Goal: Ask a question

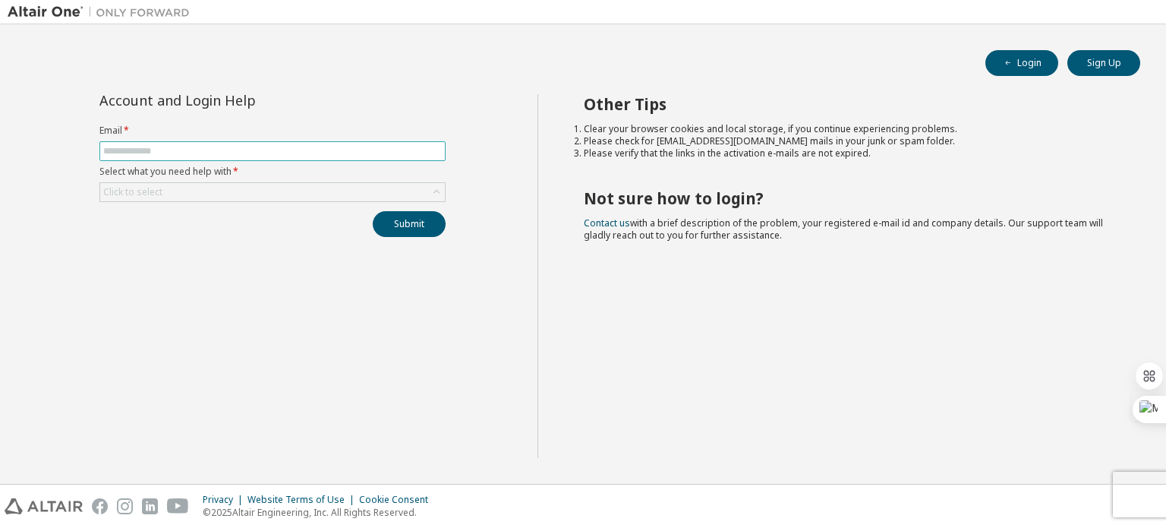
click at [213, 147] on input "text" at bounding box center [272, 151] width 339 height 12
type input "**********"
click at [219, 195] on div "Click to select" at bounding box center [272, 192] width 345 height 18
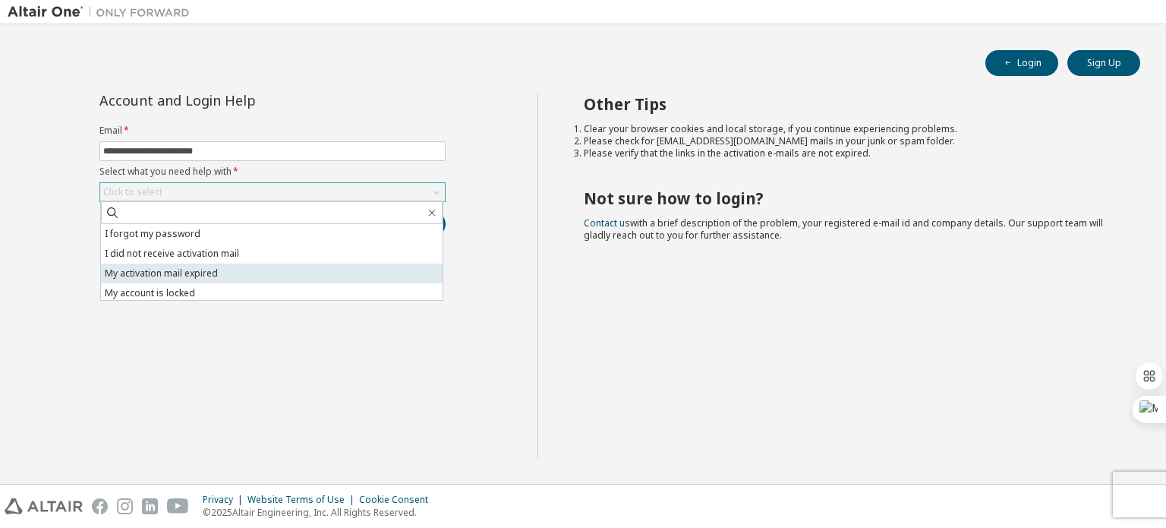
scroll to position [43, 0]
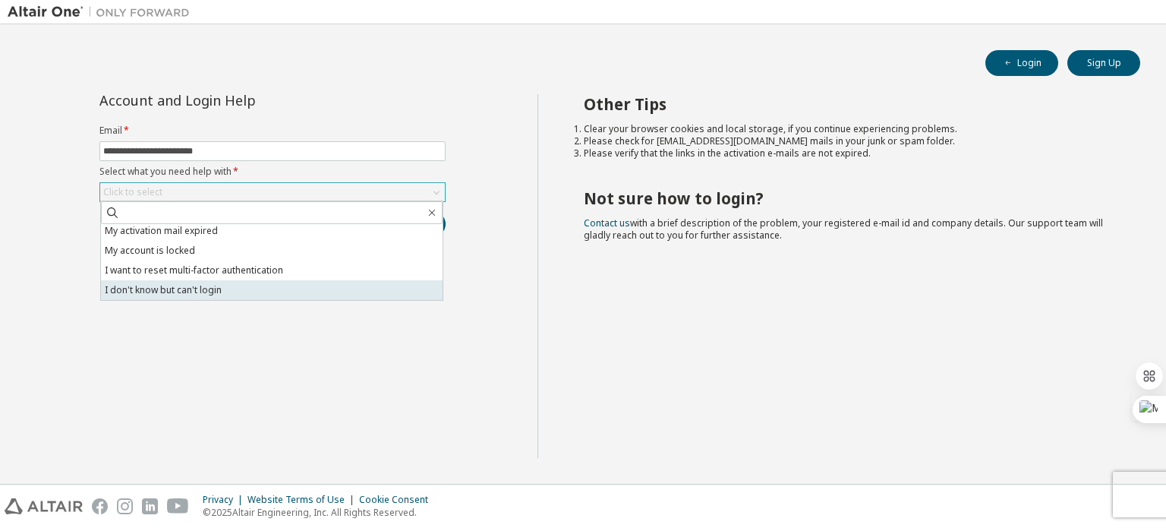
click at [213, 291] on li "I don't know but can't login" at bounding box center [272, 290] width 342 height 20
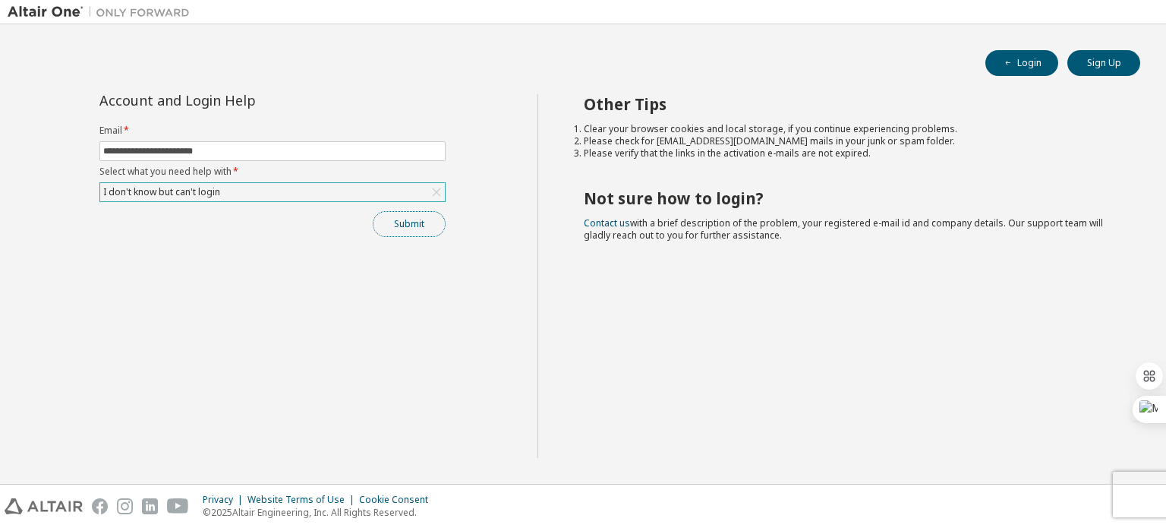
click at [406, 228] on button "Submit" at bounding box center [409, 224] width 73 height 26
